Goal: Check status: Check status

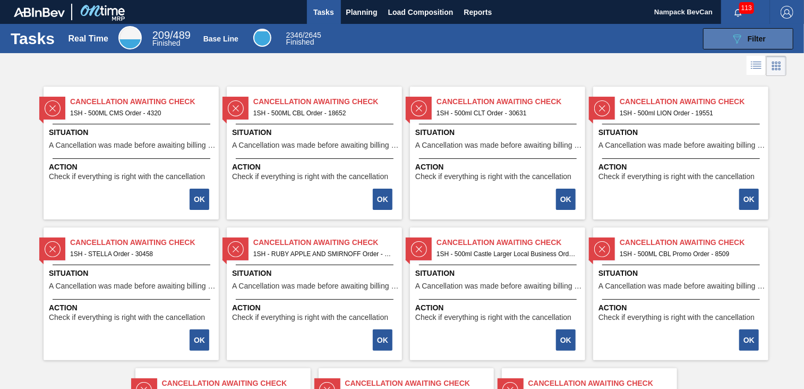
click at [758, 38] on span "Filter" at bounding box center [757, 39] width 18 height 8
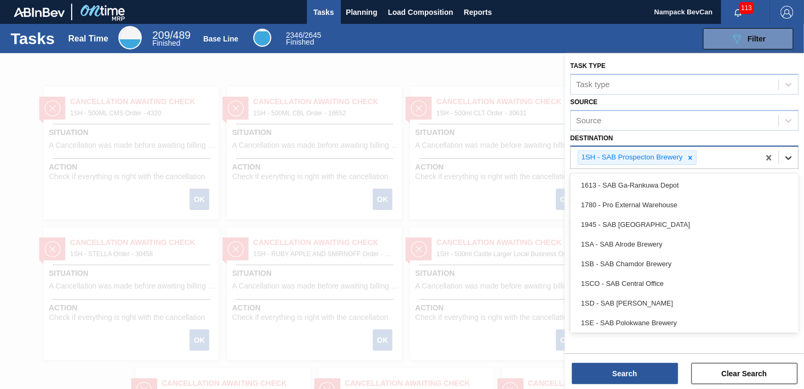
click at [785, 155] on icon at bounding box center [788, 157] width 11 height 11
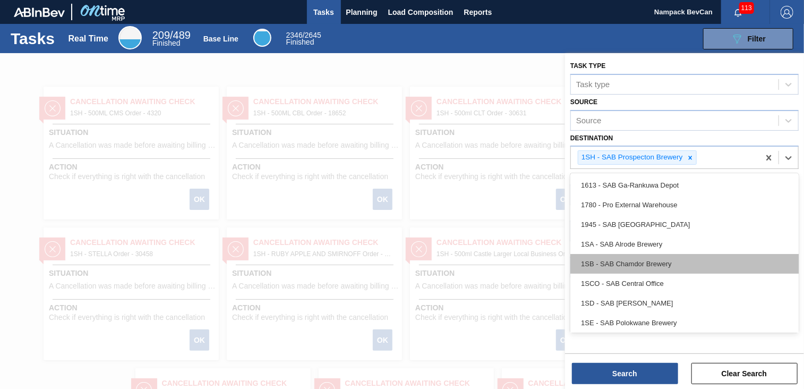
click at [647, 264] on div "1SB - SAB Chamdor Brewery" at bounding box center [684, 264] width 228 height 20
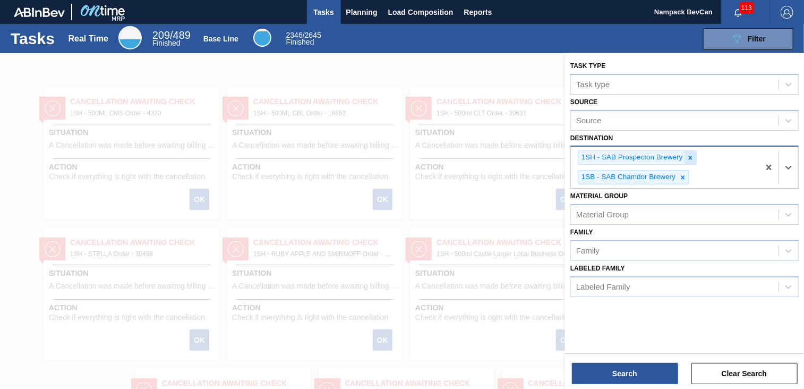
click at [690, 156] on icon at bounding box center [690, 158] width 4 height 4
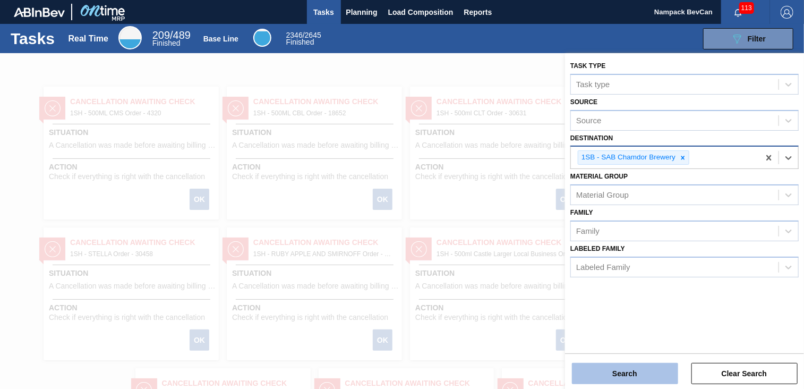
click at [620, 369] on button "Search" at bounding box center [625, 373] width 106 height 21
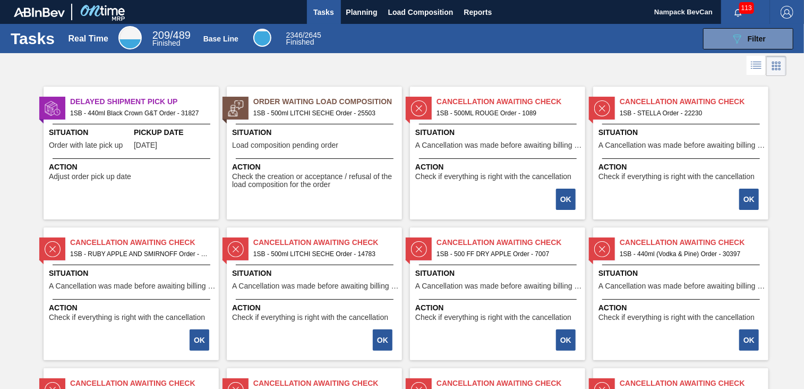
click at [314, 14] on span "Tasks" at bounding box center [323, 12] width 23 height 13
click at [351, 11] on span "Planning" at bounding box center [361, 12] width 31 height 13
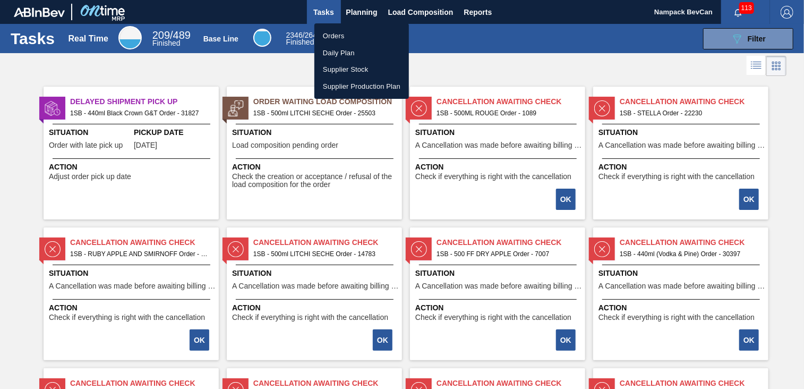
click at [350, 33] on li "Orders" at bounding box center [361, 36] width 95 height 17
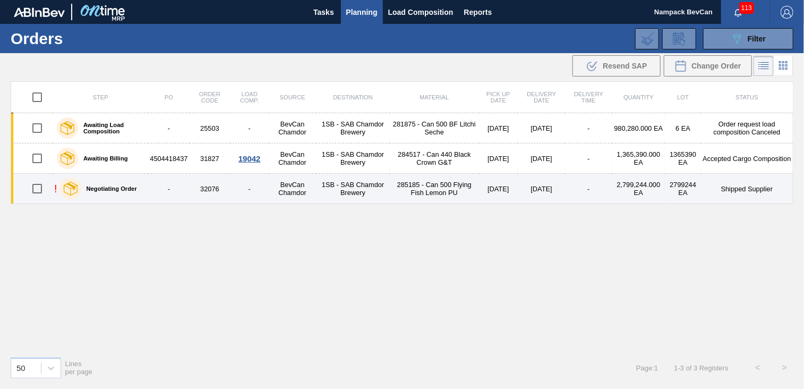
click at [210, 186] on td "32076" at bounding box center [210, 189] width 41 height 30
